Goal: Transaction & Acquisition: Book appointment/travel/reservation

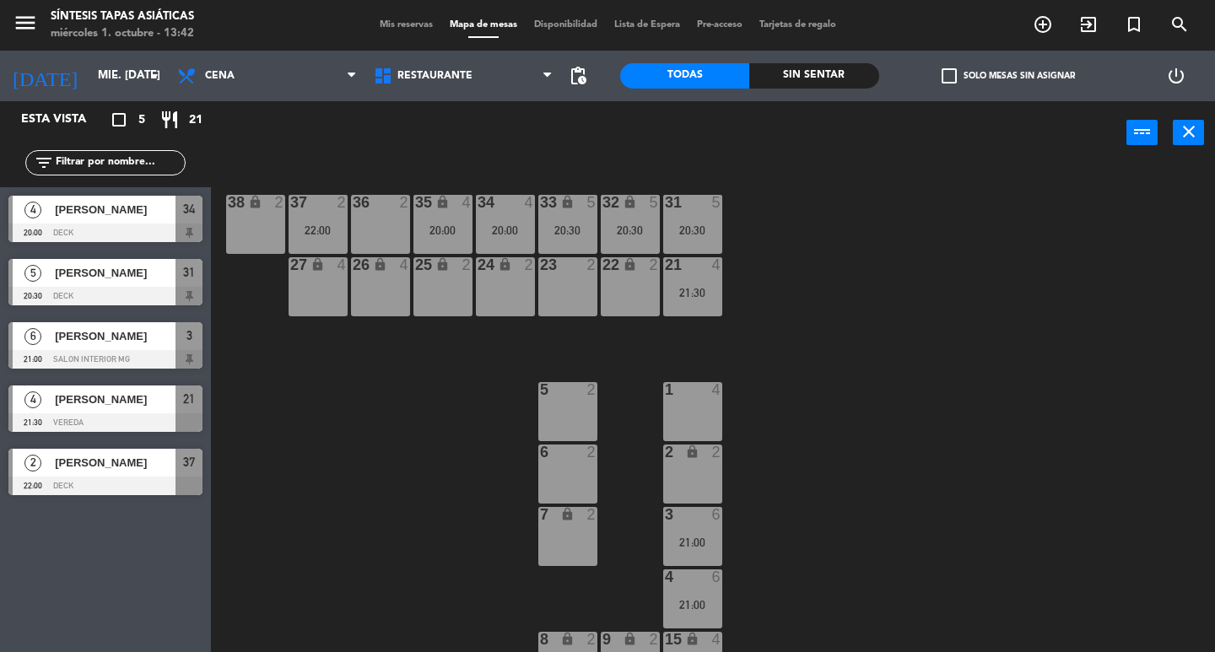
click at [554, 479] on div "6 2" at bounding box center [567, 474] width 59 height 59
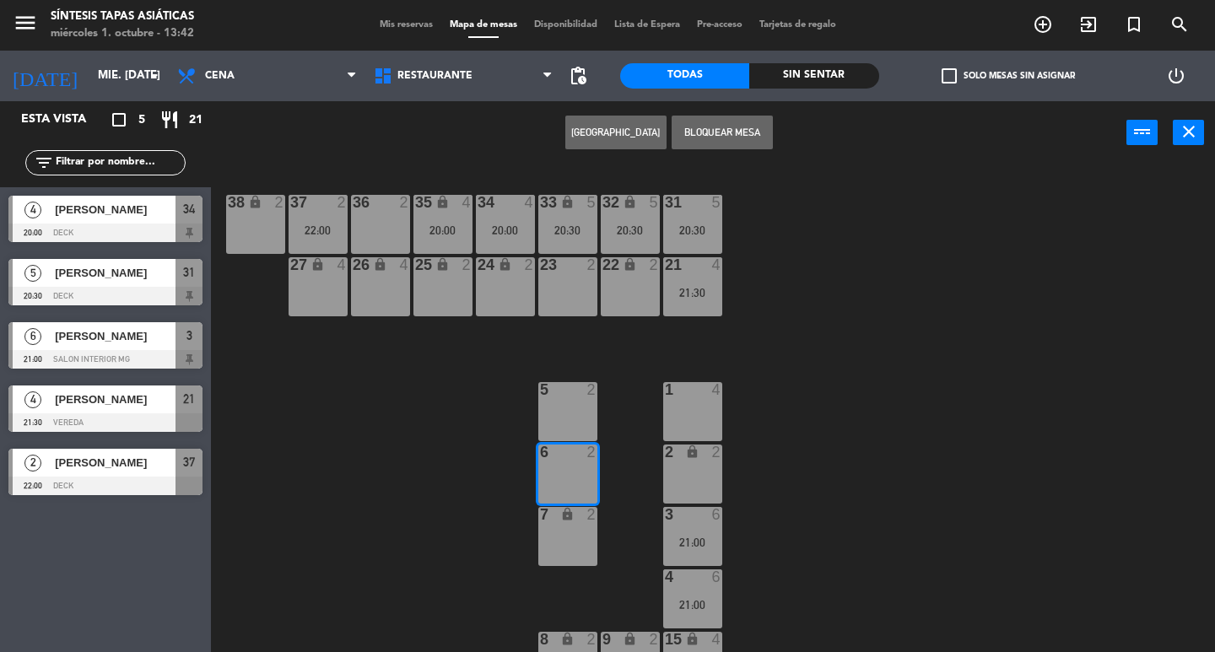
click at [632, 132] on button "[GEOGRAPHIC_DATA]" at bounding box center [615, 133] width 101 height 34
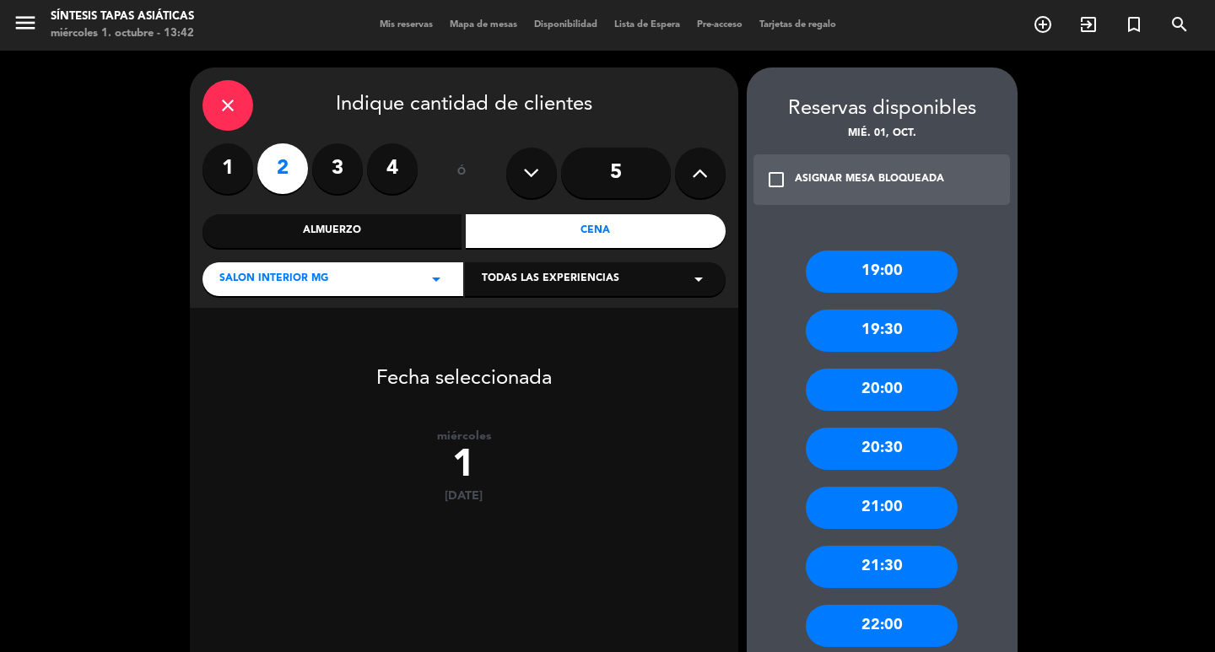
drag, startPoint x: 291, startPoint y: 165, endPoint x: 279, endPoint y: 74, distance: 91.9
click at [287, 162] on label "2" at bounding box center [282, 168] width 51 height 51
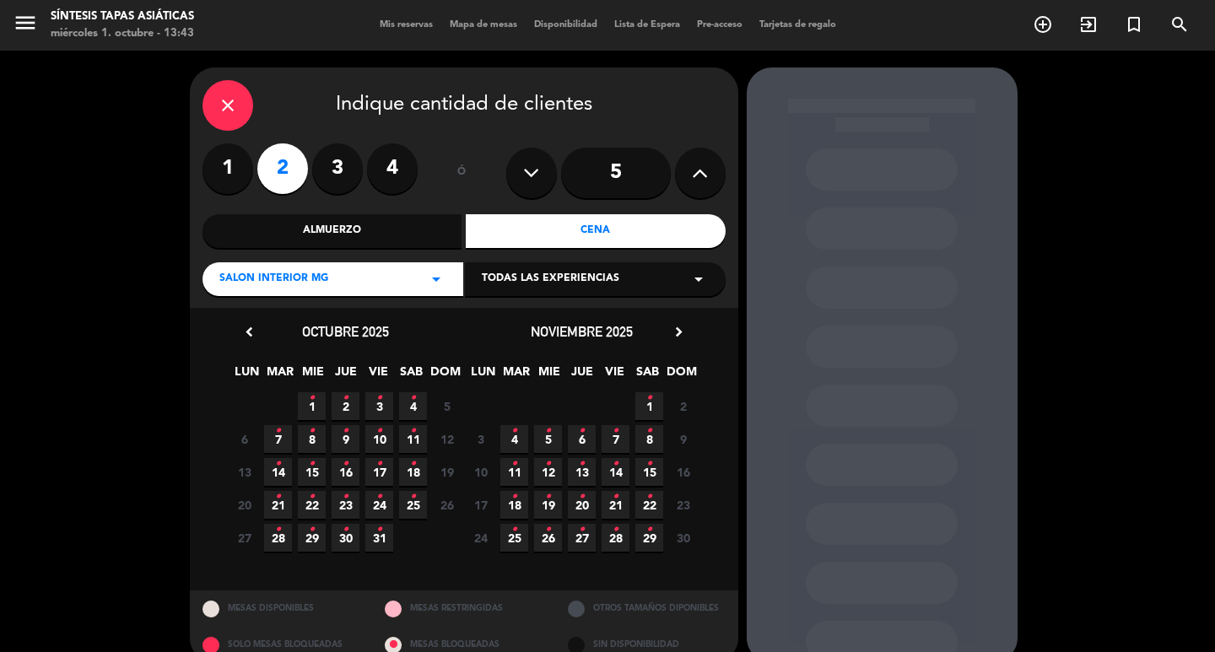
click at [314, 406] on icon "•" at bounding box center [312, 398] width 6 height 27
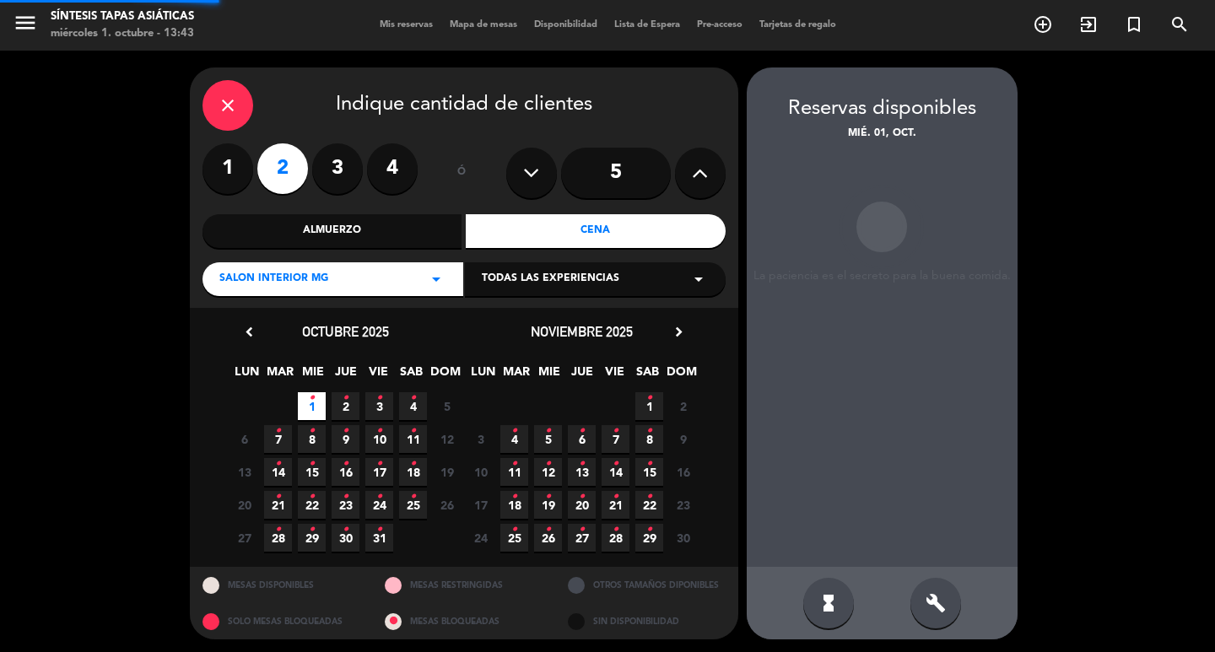
scroll to position [3, 0]
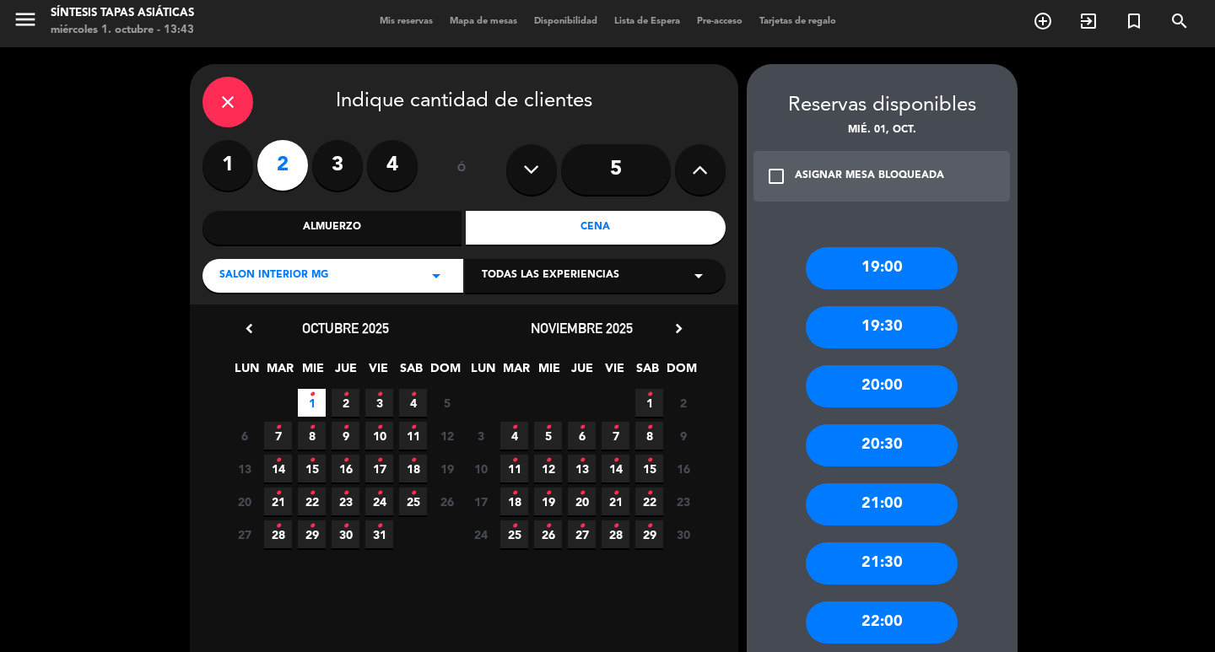
click at [884, 448] on div "20:30" at bounding box center [882, 445] width 152 height 42
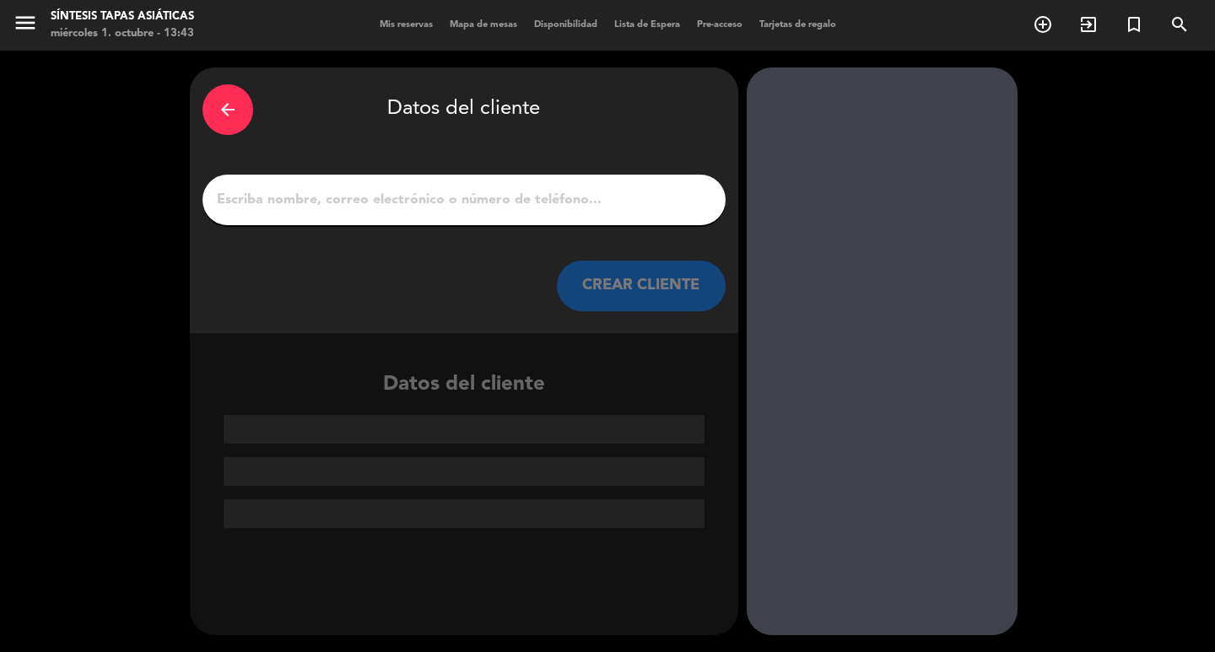
click at [300, 202] on input "1" at bounding box center [464, 200] width 498 height 24
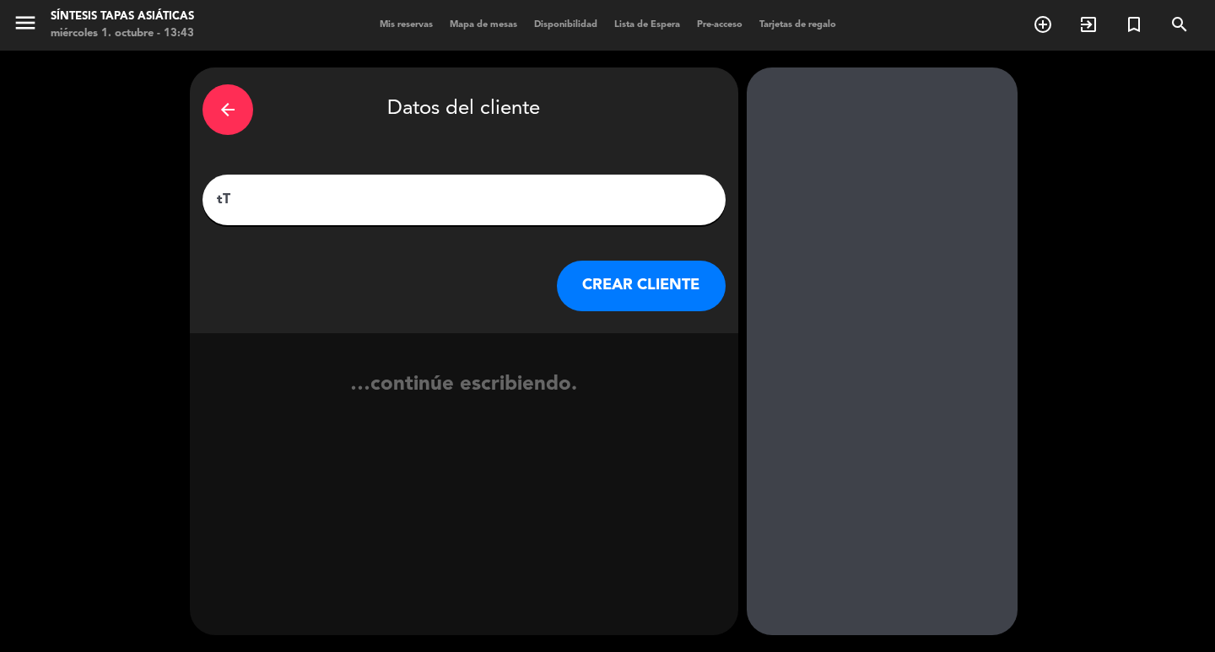
type input "t"
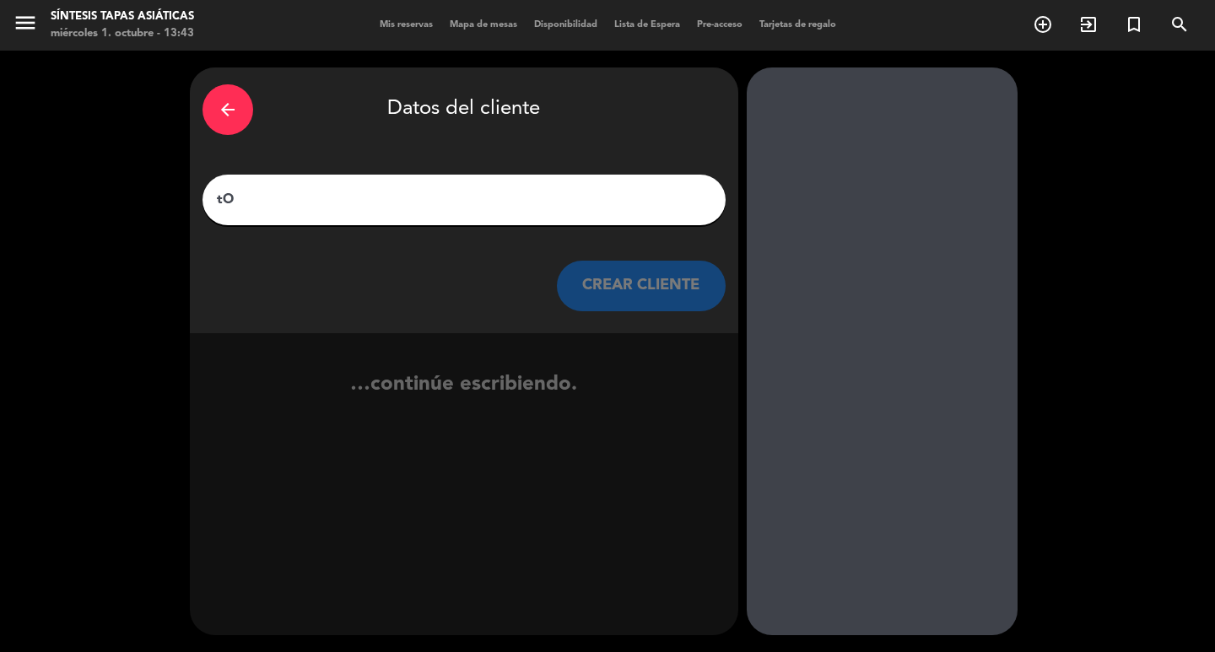
type input "t"
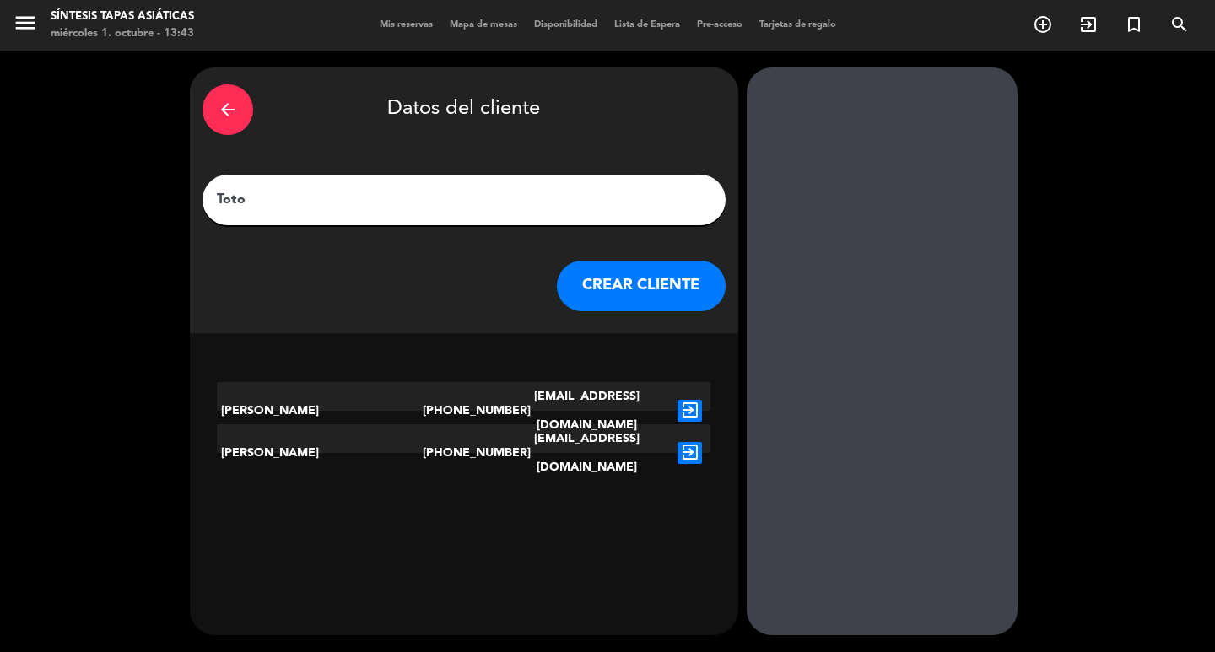
type input "Toto"
click at [624, 285] on button "CREAR CLIENTE" at bounding box center [641, 286] width 169 height 51
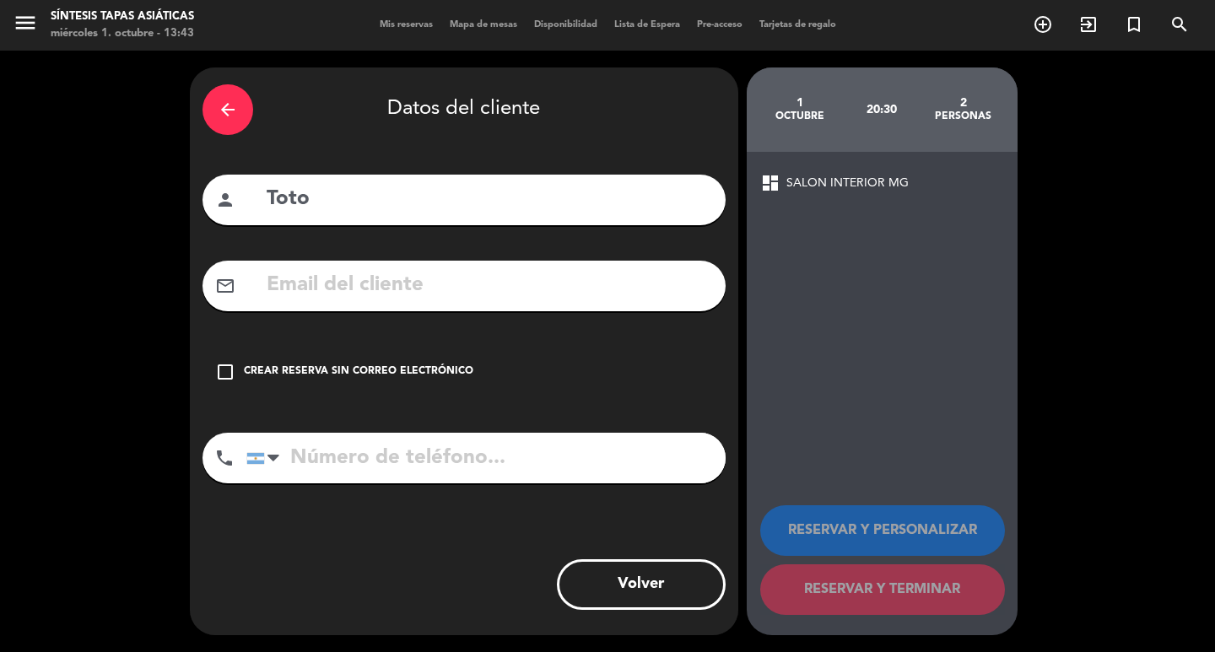
paste input "[PHONE_NUMBER]"
type input "[PHONE_NUMBER]"
click at [220, 373] on icon "check_box_outline_blank" at bounding box center [225, 372] width 20 height 20
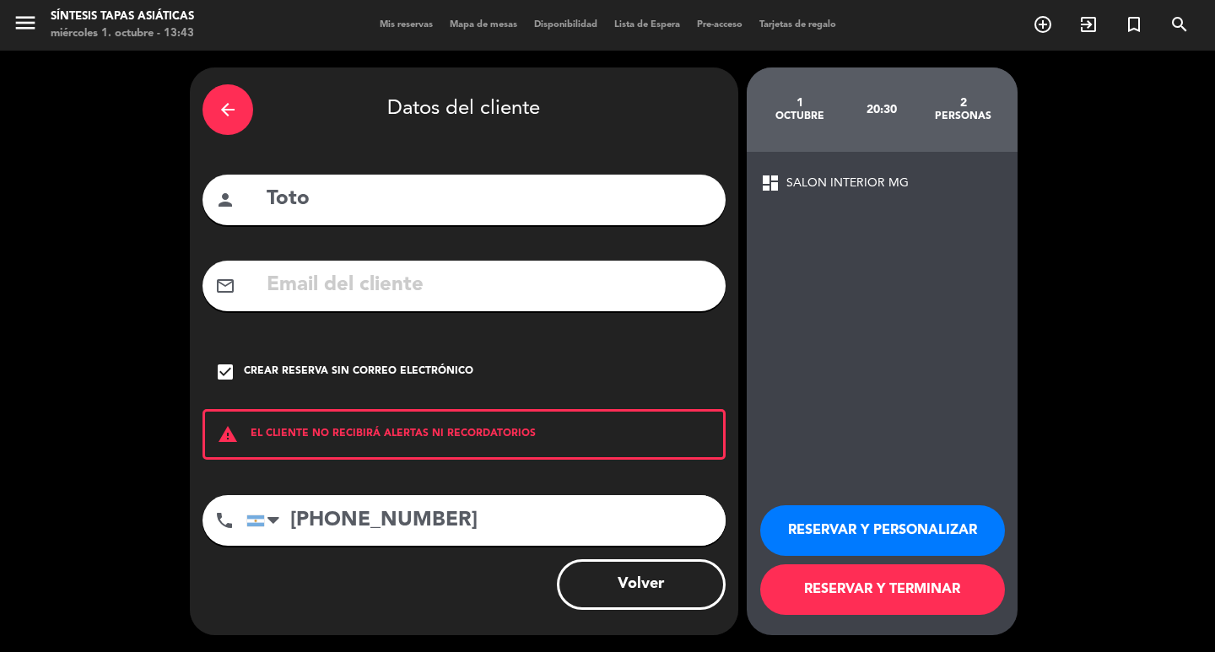
click at [823, 597] on button "RESERVAR Y TERMINAR" at bounding box center [882, 589] width 245 height 51
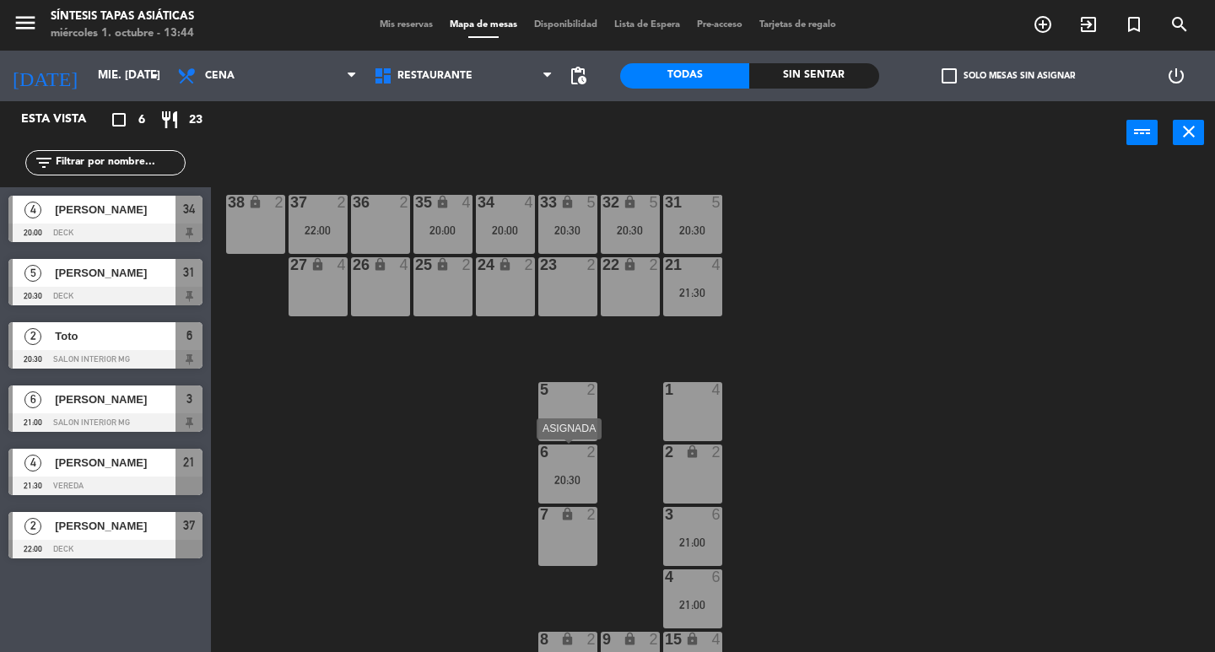
click at [573, 472] on div "6 2 20:30" at bounding box center [567, 474] width 59 height 59
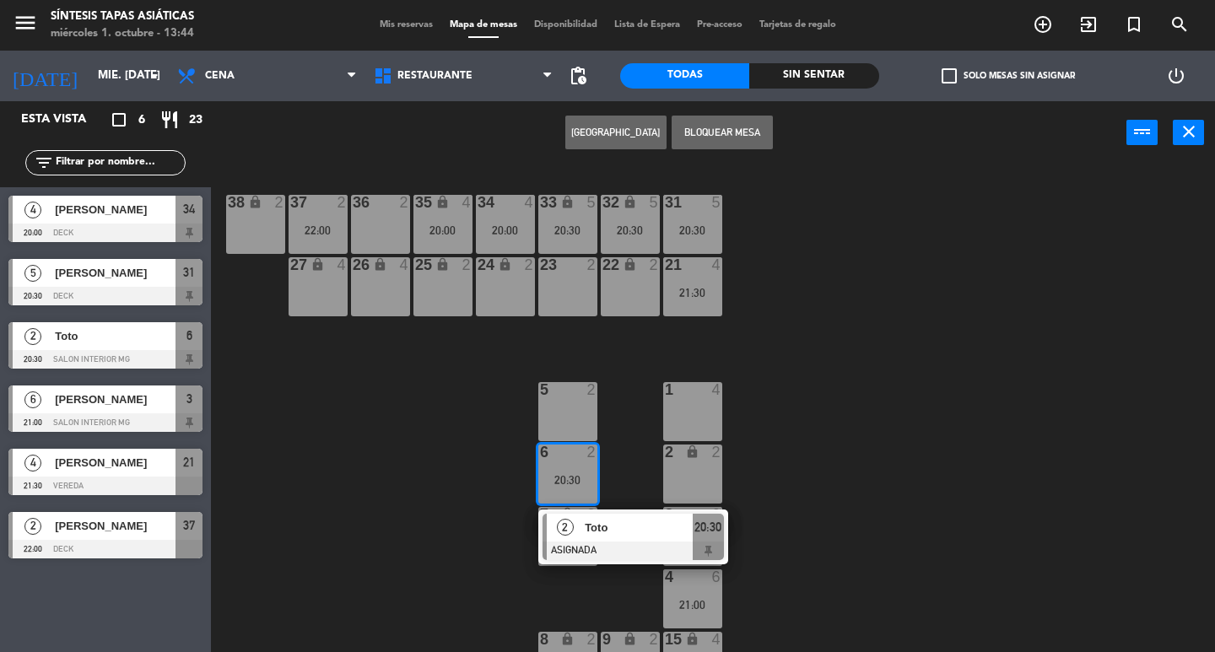
click at [833, 428] on div "31 5 20:30 32 lock 5 20:30 33 lock 5 20:30 34 4 20:00 35 lock 4 20:00 36 2 37 2…" at bounding box center [719, 409] width 992 height 488
